Goal: Task Accomplishment & Management: Complete application form

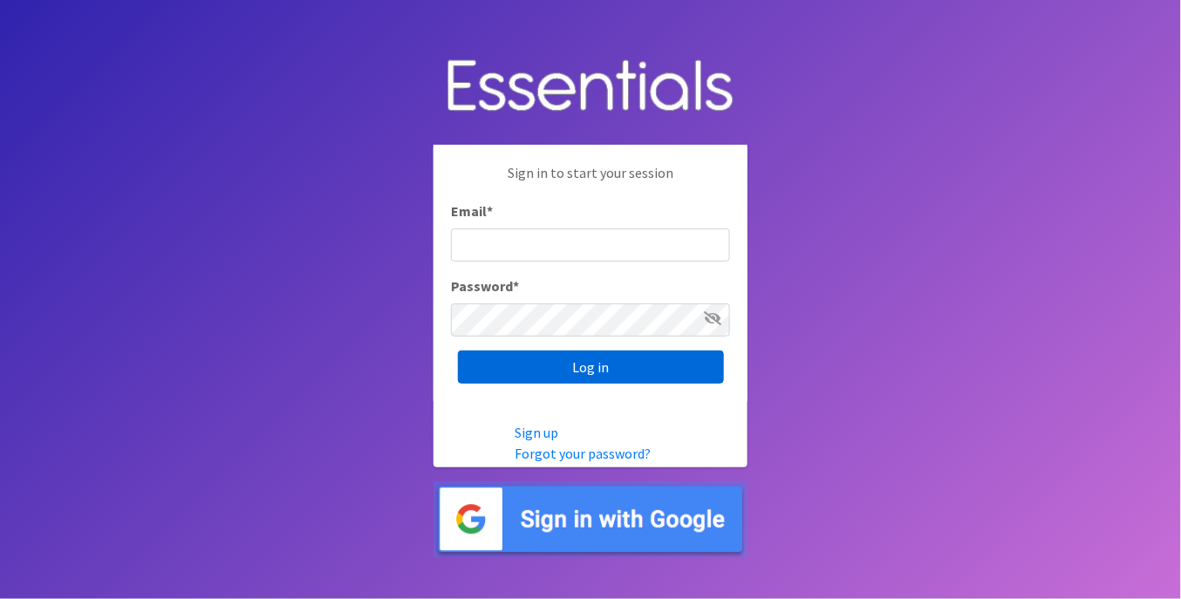
type input "[PERSON_NAME][EMAIL_ADDRESS][DOMAIN_NAME]"
click at [598, 363] on input "Log in" at bounding box center [591, 367] width 266 height 33
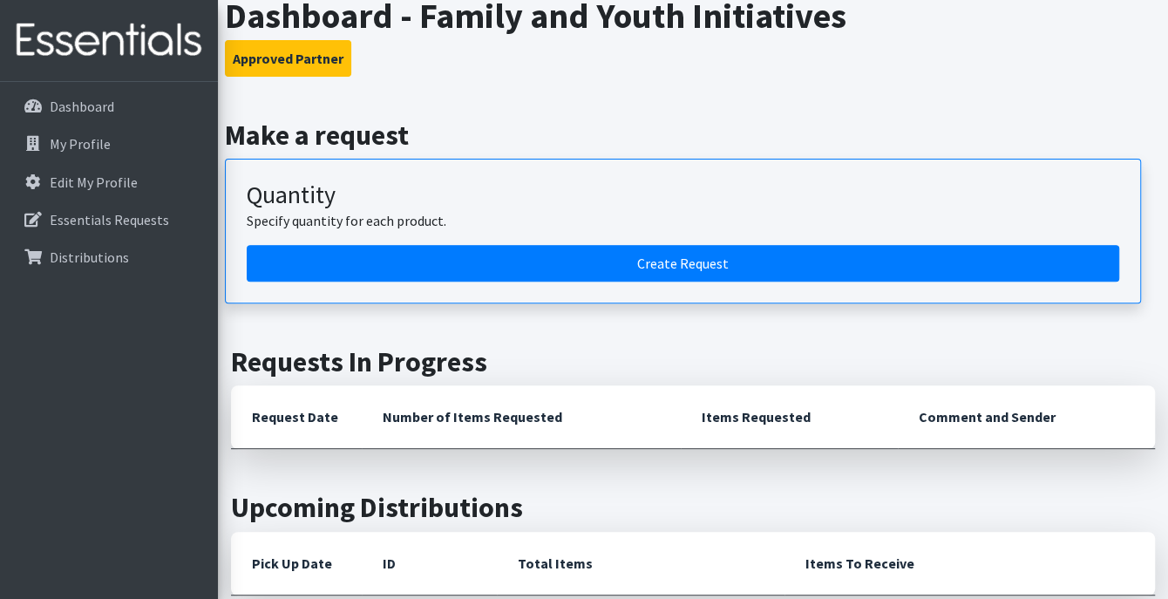
scroll to position [436, 0]
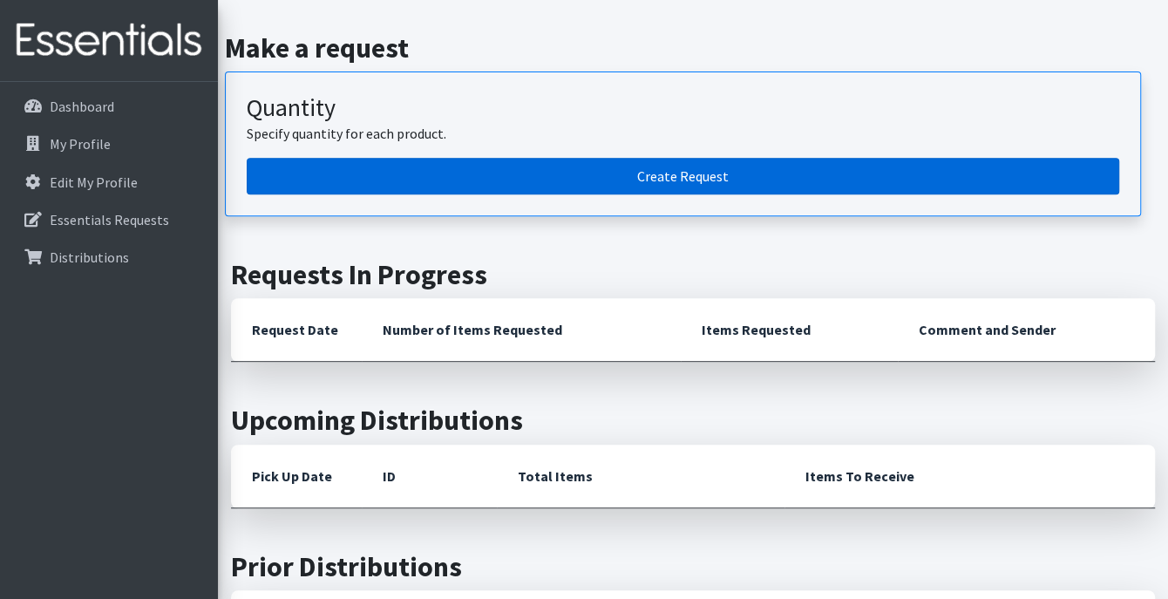
click at [526, 178] on link "Create Request" at bounding box center [683, 176] width 873 height 37
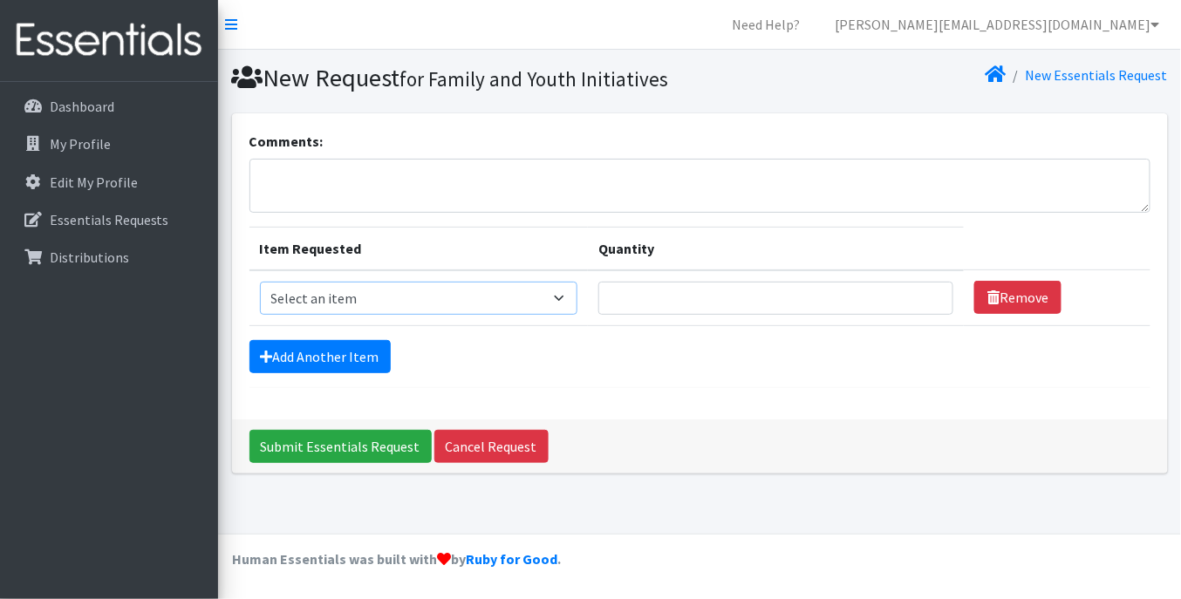
click at [432, 290] on select "Select an item 1 month period supply kit Kids (Newborn) Kids (Size 1) Kids (Siz…" at bounding box center [418, 298] width 317 height 33
select select "15043"
click at [260, 282] on select "Select an item 1 month period supply kit Kids (Newborn) Kids (Size 1) Kids (Siz…" at bounding box center [418, 298] width 317 height 33
click at [781, 297] on input "Quantity" at bounding box center [775, 298] width 355 height 33
type input "50"
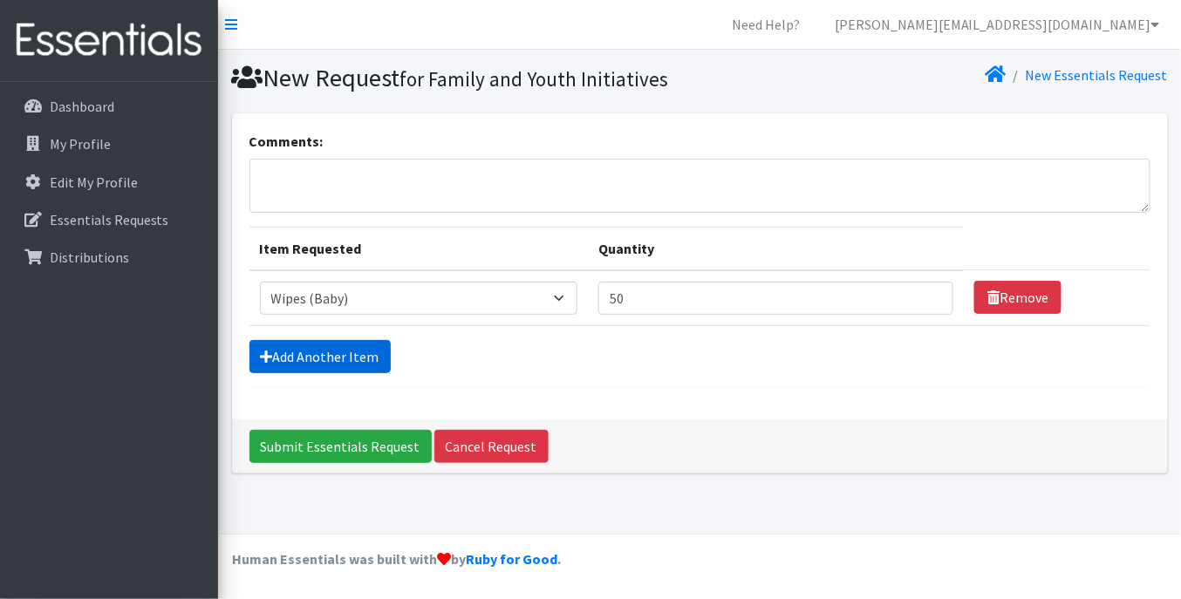
click at [332, 360] on link "Add Another Item" at bounding box center [319, 356] width 141 height 33
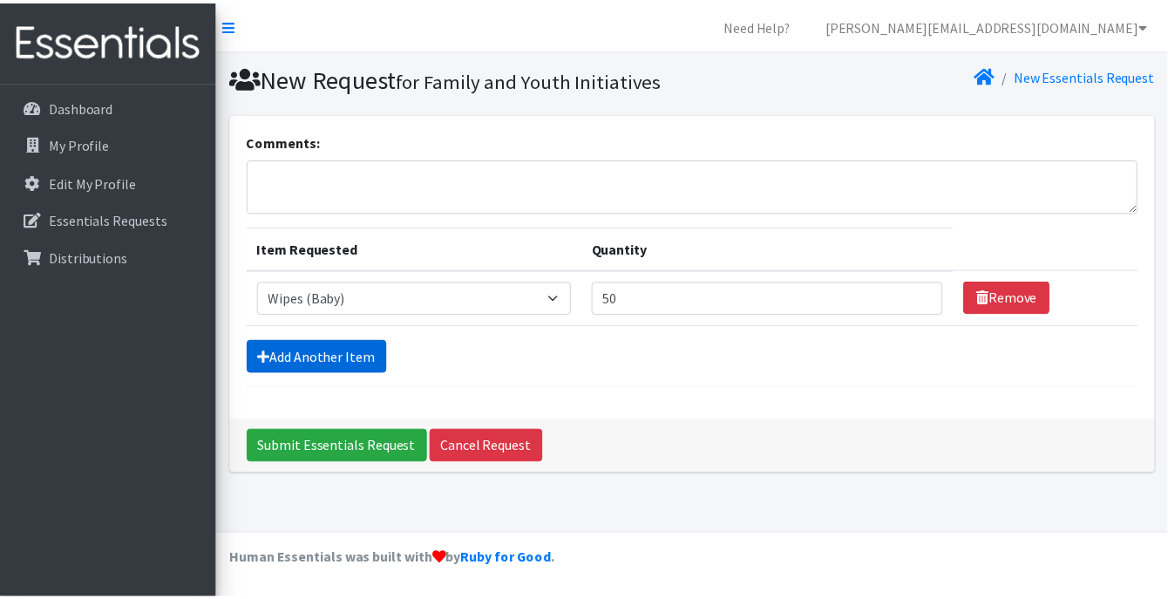
scroll to position [4, 0]
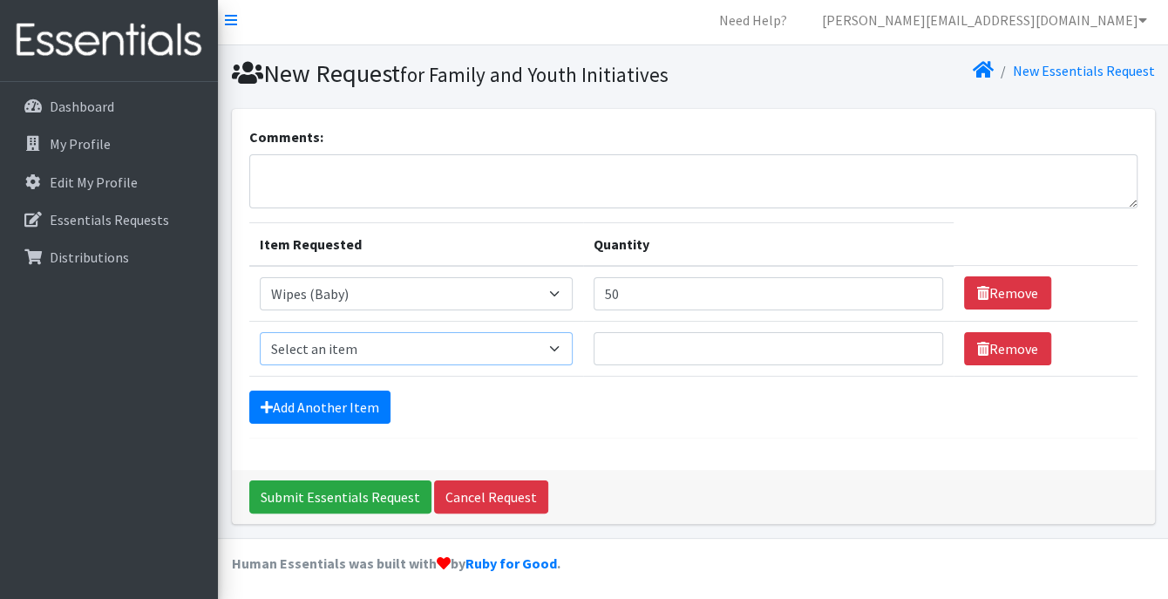
click at [382, 354] on select "Select an item 1 month period supply kit Kids (Newborn) Kids (Size 1) Kids (Siz…" at bounding box center [416, 348] width 313 height 33
select select "15044"
click at [260, 332] on select "Select an item 1 month period supply kit Kids (Newborn) Kids (Size 1) Kids (Siz…" at bounding box center [416, 348] width 313 height 33
click at [654, 354] on input "Quantity" at bounding box center [769, 348] width 351 height 33
click at [782, 297] on input "50" at bounding box center [769, 293] width 351 height 33
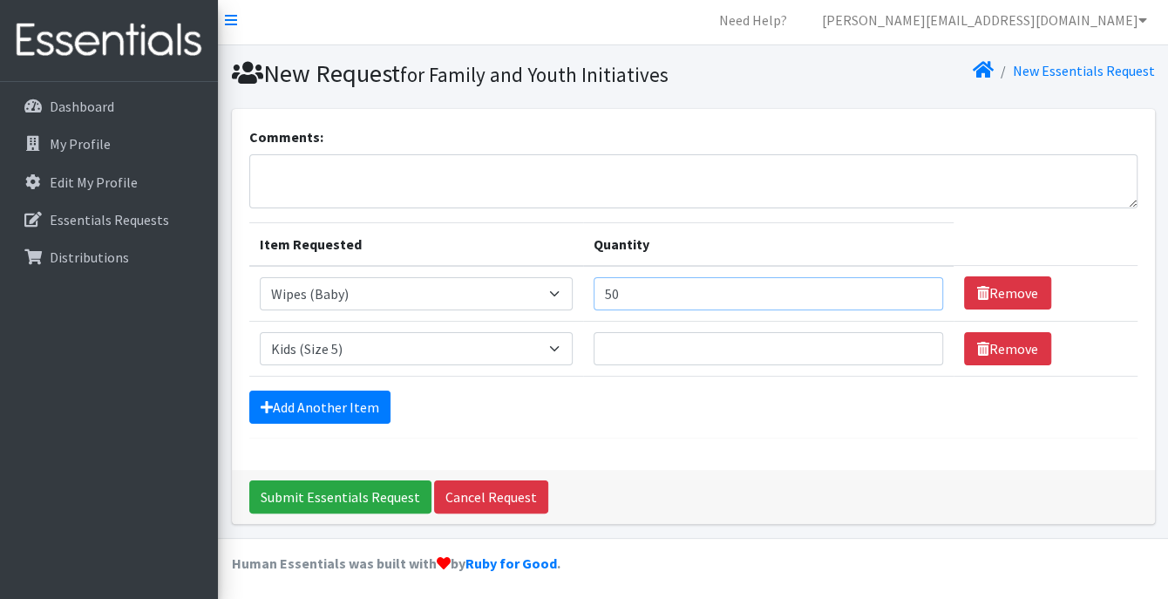
type input "5"
type input "54"
click at [664, 345] on input "Quantity" at bounding box center [769, 348] width 351 height 33
type input "500"
click at [758, 447] on div "Comments: Item Requested Quantity Item Requested Select an item 1 month period …" at bounding box center [693, 289] width 923 height 361
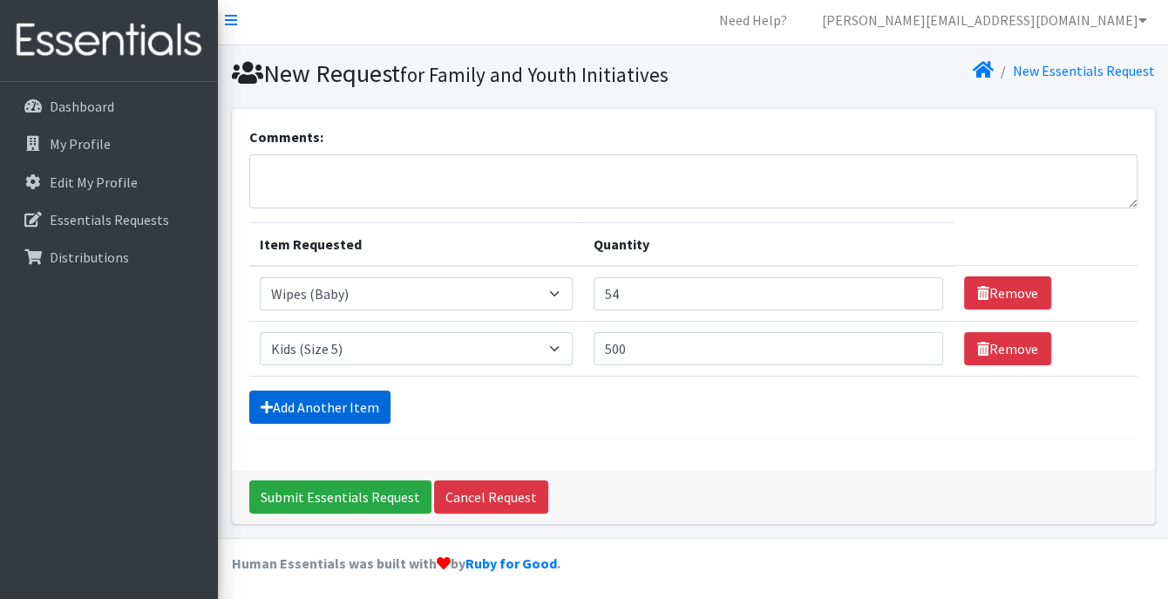
click at [344, 401] on link "Add Another Item" at bounding box center [319, 407] width 141 height 33
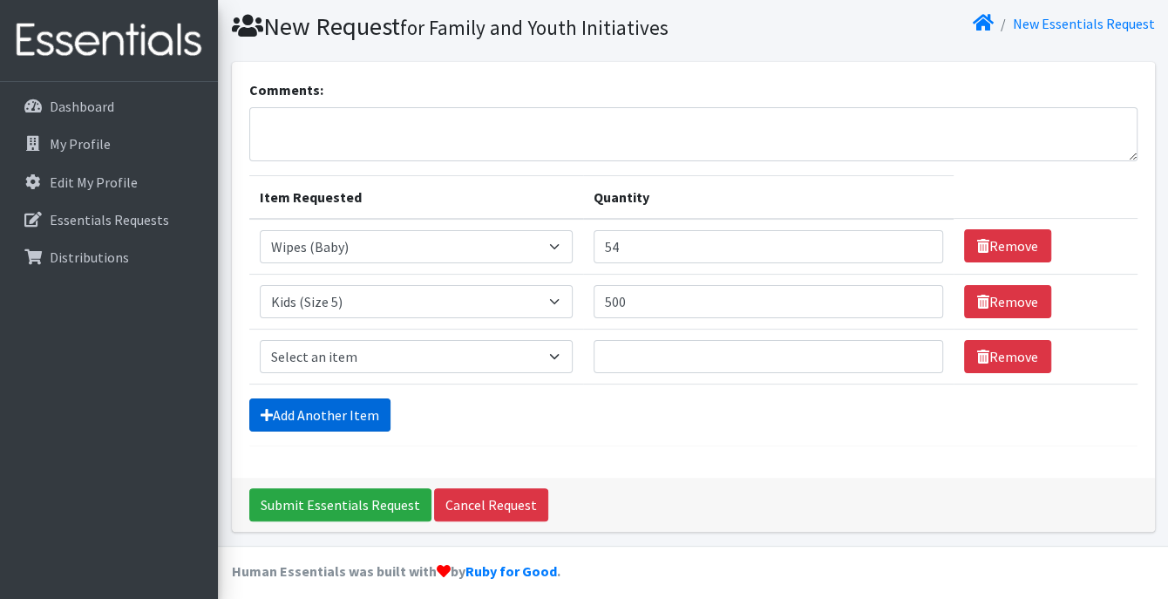
scroll to position [59, 0]
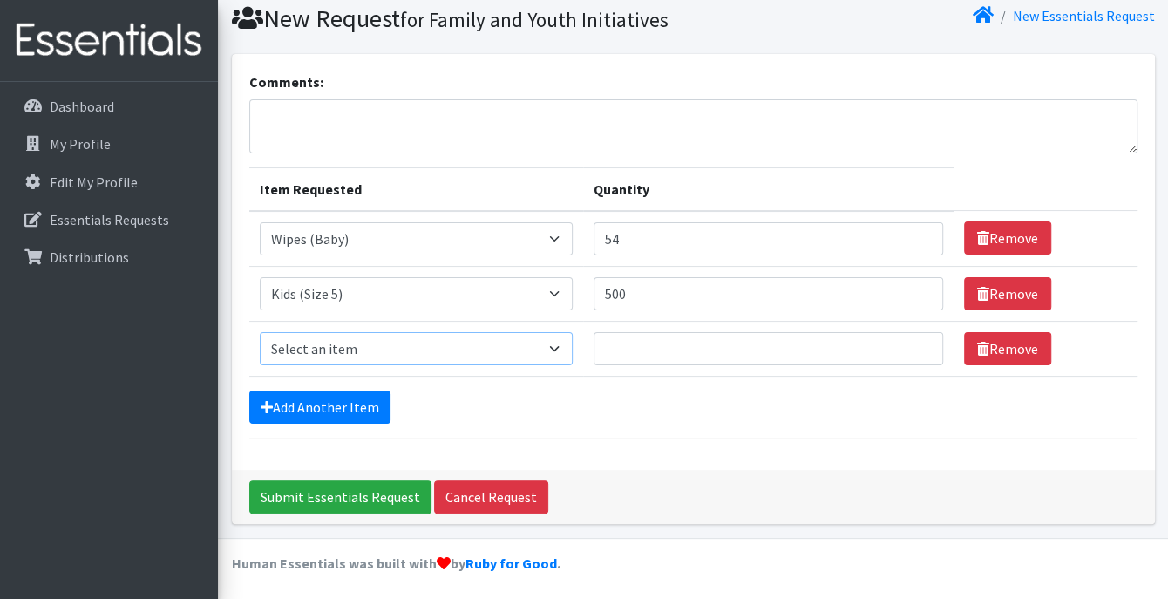
click at [358, 342] on select "Select an item 1 month period supply kit Kids (Newborn) Kids (Size 1) Kids (Siz…" at bounding box center [416, 348] width 313 height 33
select select "15071"
click at [260, 332] on select "Select an item 1 month period supply kit Kids (Newborn) Kids (Size 1) Kids (Siz…" at bounding box center [416, 348] width 313 height 33
click at [636, 352] on input "Quantity" at bounding box center [769, 348] width 351 height 33
type input "500"
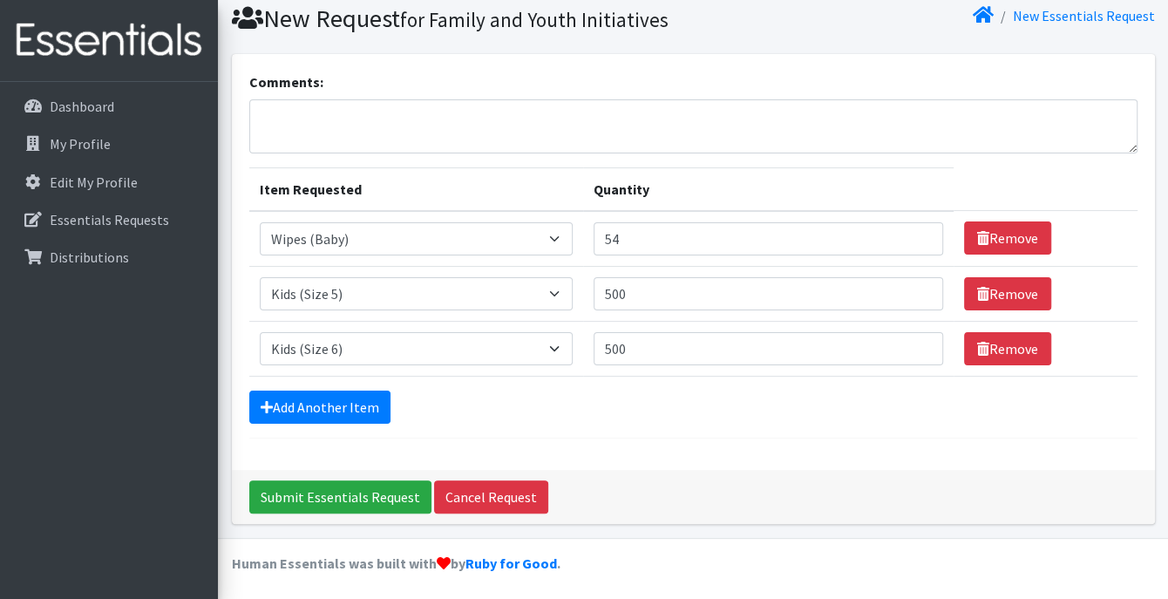
click at [785, 426] on form "Comments: Item Requested Quantity Item Requested Select an item 1 month period …" at bounding box center [693, 255] width 889 height 367
click at [340, 397] on link "Add Another Item" at bounding box center [319, 407] width 141 height 33
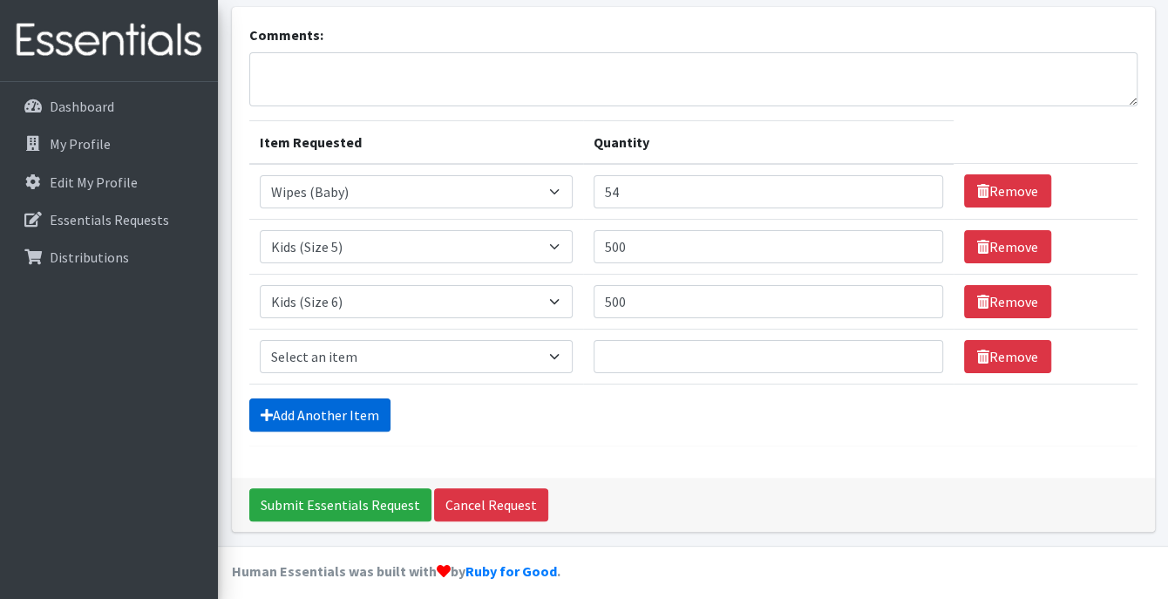
scroll to position [114, 0]
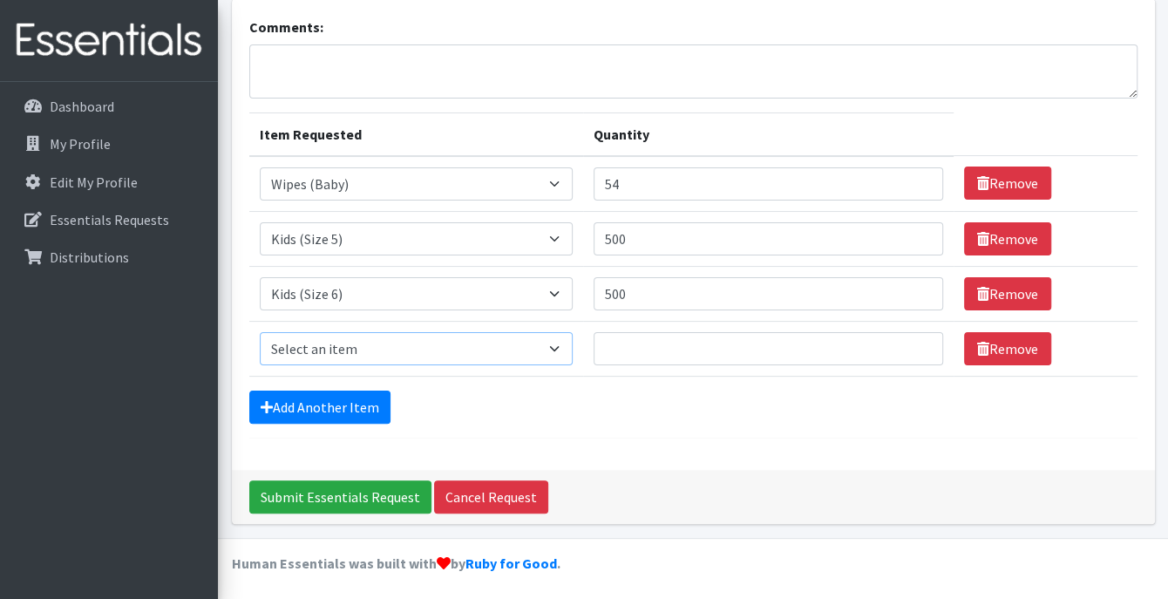
click at [323, 344] on select "Select an item 1 month period supply kit Kids (Newborn) Kids (Size 1) Kids (Siz…" at bounding box center [416, 348] width 313 height 33
select select "15038"
click at [260, 332] on select "Select an item 1 month period supply kit Kids (Newborn) Kids (Size 1) Kids (Siz…" at bounding box center [416, 348] width 313 height 33
click at [684, 345] on input "Quantity" at bounding box center [769, 348] width 351 height 33
type input "500"
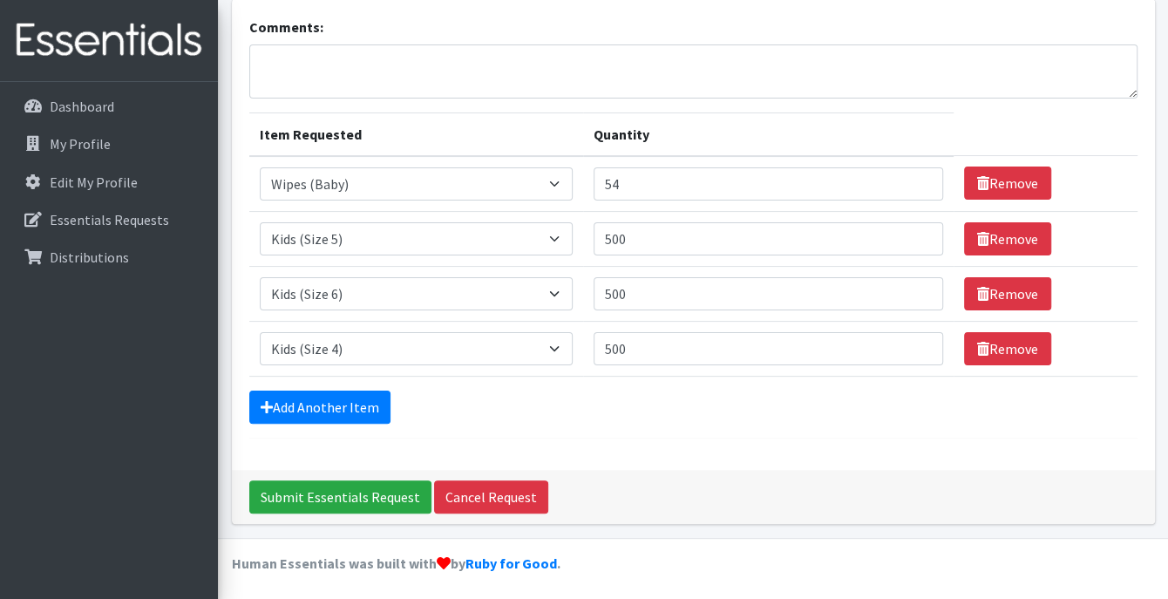
click at [652, 425] on form "Comments: Item Requested Quantity Item Requested Select an item 1 month period …" at bounding box center [693, 228] width 889 height 422
click at [337, 494] on input "Submit Essentials Request" at bounding box center [340, 496] width 182 height 33
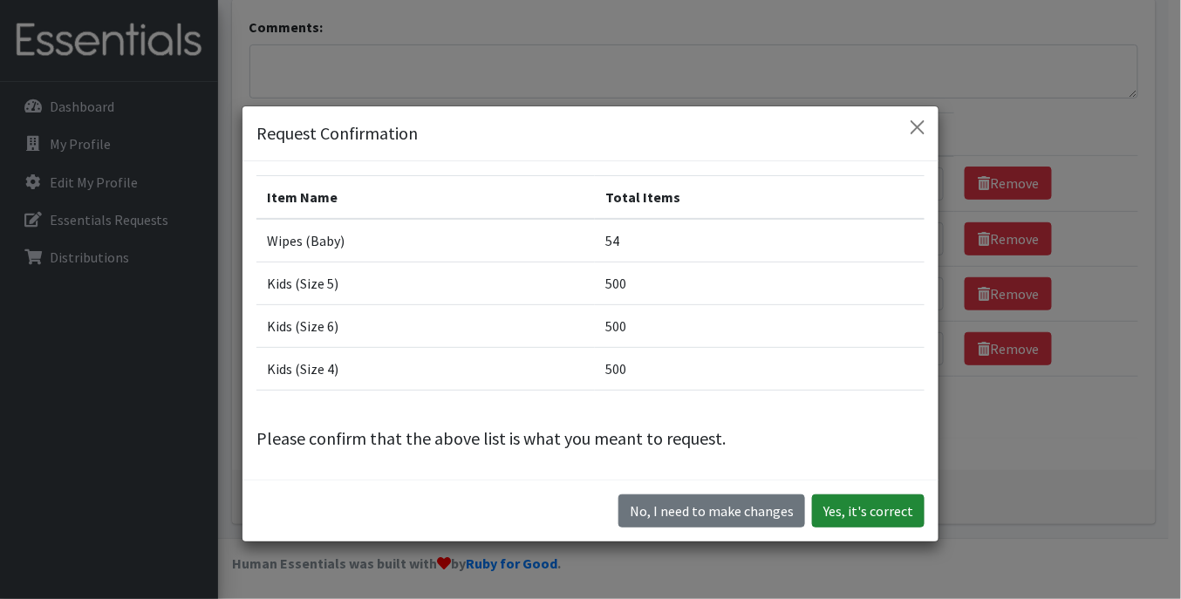
click at [866, 512] on button "Yes, it's correct" at bounding box center [868, 510] width 112 height 33
